Goal: Register for event/course

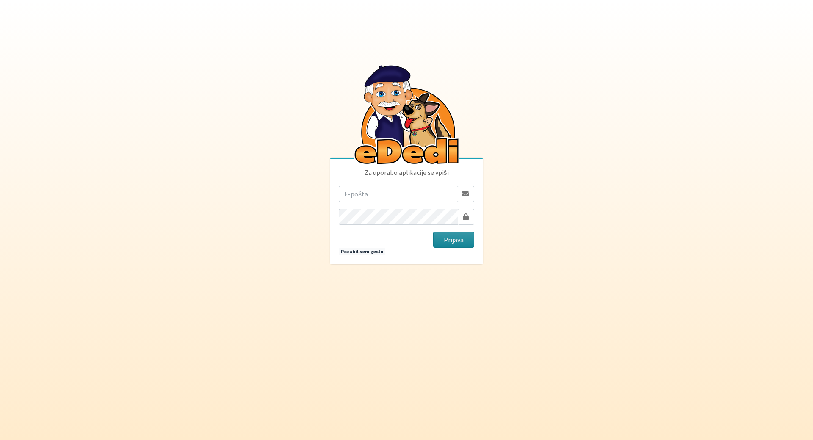
type input "[PERSON_NAME][EMAIL_ADDRESS][PERSON_NAME][DOMAIN_NAME]"
click at [436, 238] on button "Prijava" at bounding box center [453, 240] width 41 height 16
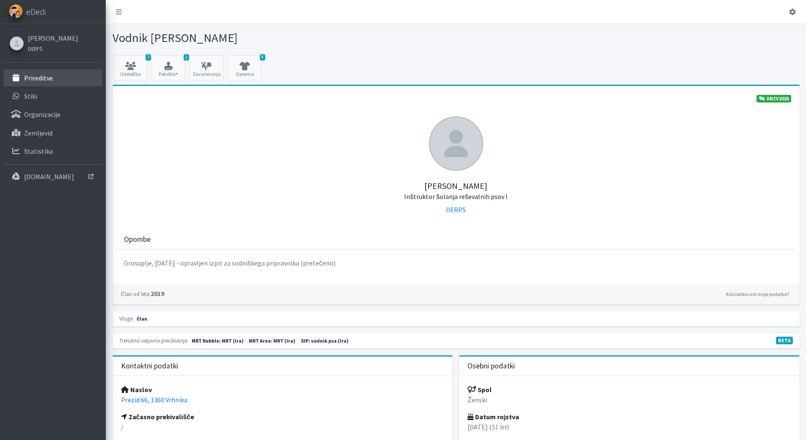
click at [45, 80] on p "Prireditve" at bounding box center [38, 78] width 29 height 8
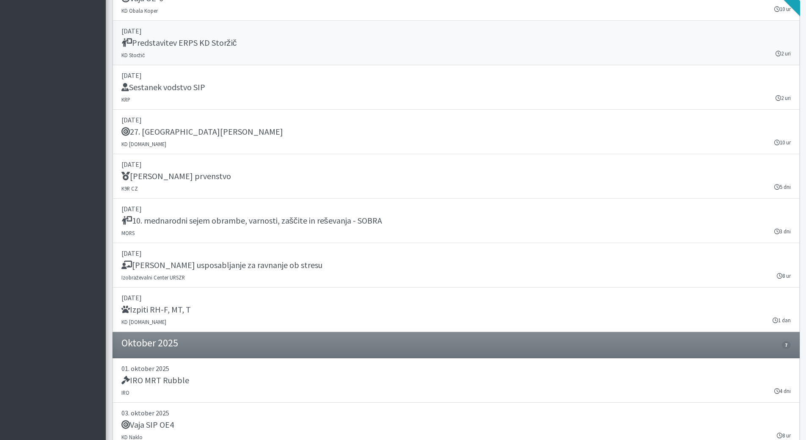
scroll to position [974, 0]
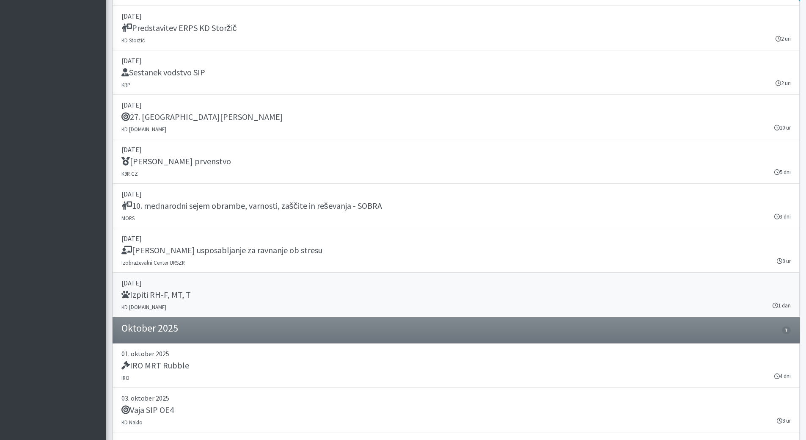
click at [159, 294] on h5 "Izpiti RH-F, MT, T" at bounding box center [155, 295] width 69 height 10
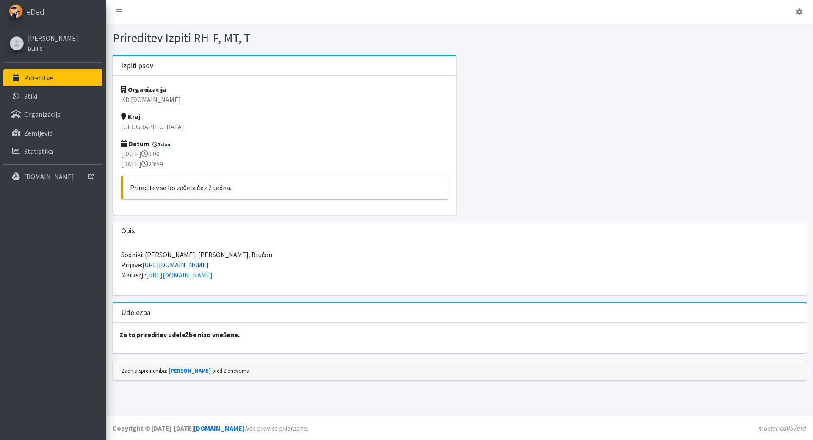
click at [199, 265] on link "[URL][DOMAIN_NAME]" at bounding box center [175, 264] width 66 height 8
